Goal: Check status

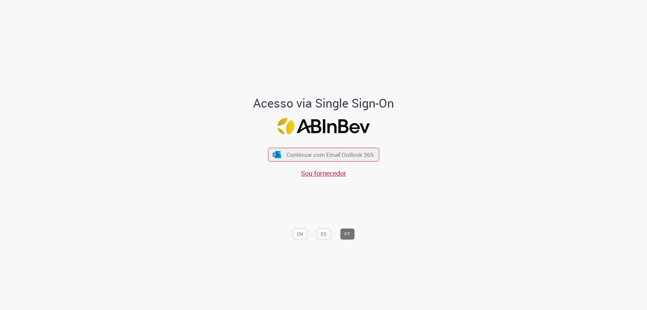
click at [288, 162] on div "Continuar com Email Outlook 365 Sou fornecedor" at bounding box center [323, 158] width 111 height 37
click at [289, 155] on span "Continuar com Email Outlook 365" at bounding box center [329, 155] width 89 height 8
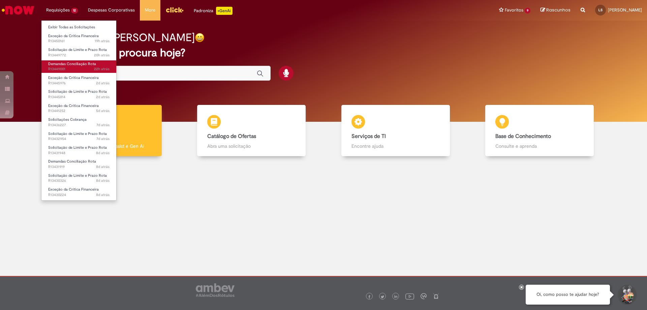
click at [80, 64] on span "Demandas Conciliação Rota" at bounding box center [72, 63] width 48 height 5
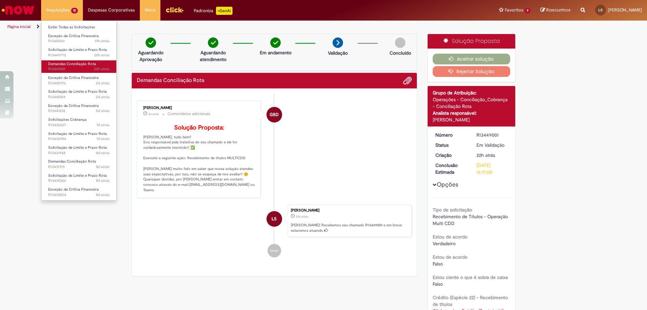
click at [80, 70] on span "22h atrás 22 horas atrás R13449001" at bounding box center [78, 68] width 61 height 5
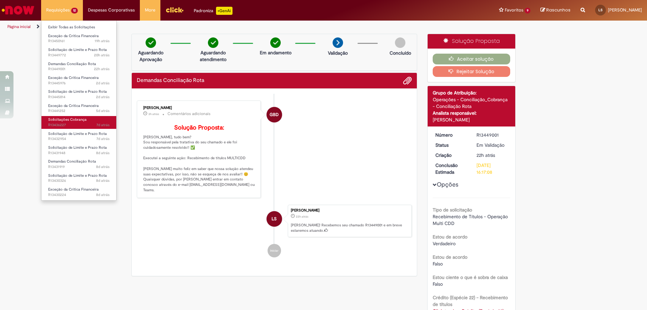
click at [94, 120] on link "Solicitações Cobrança 7d atrás 7 dias atrás R13436227" at bounding box center [78, 122] width 75 height 12
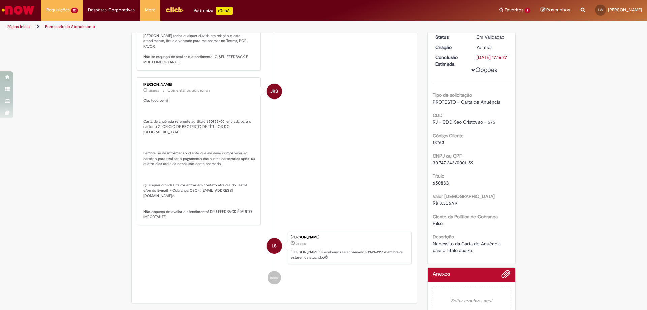
scroll to position [67, 0]
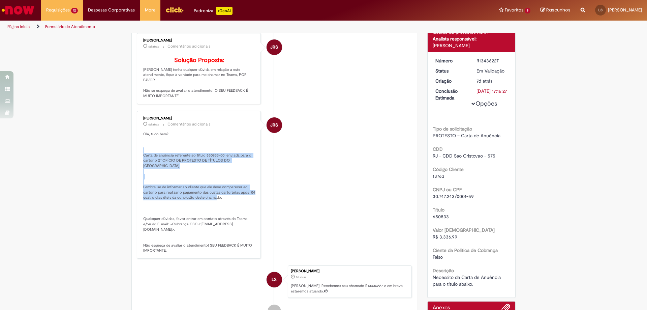
drag, startPoint x: 139, startPoint y: 156, endPoint x: 226, endPoint y: 203, distance: 98.5
click at [226, 203] on div "Jackeline Renata Silva Dos Santos 6d atrás 6 dias atrás Comentários adicionais …" at bounding box center [199, 185] width 120 height 144
copy p "Carta de anuência referente ao título 650833-00 enviada para o cartório 2º OFÍC…"
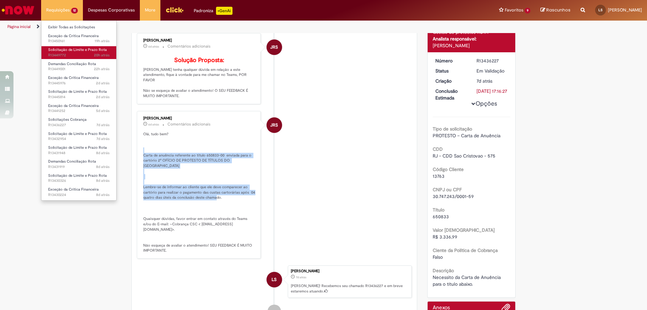
click at [84, 51] on span "Solicitação de Limite e Prazo Rota" at bounding box center [77, 49] width 59 height 5
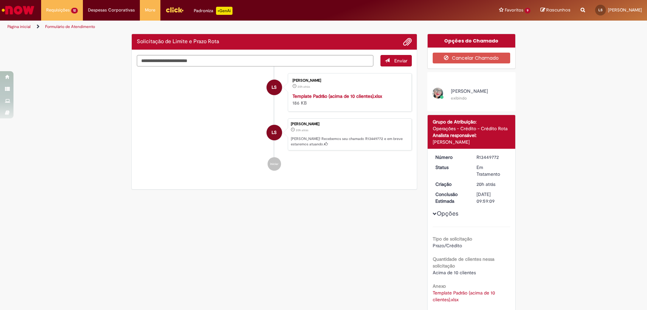
click at [314, 99] on strong "Template Padrão (acima de 10 clientes).xlsx" at bounding box center [337, 96] width 90 height 6
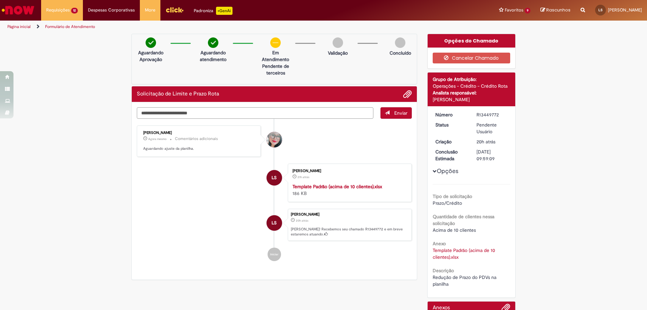
click at [211, 109] on textarea "Digite sua mensagem aqui..." at bounding box center [255, 112] width 236 height 11
click at [406, 93] on span "Adicionar anexos" at bounding box center [407, 94] width 8 height 8
